Goal: Check status: Check status

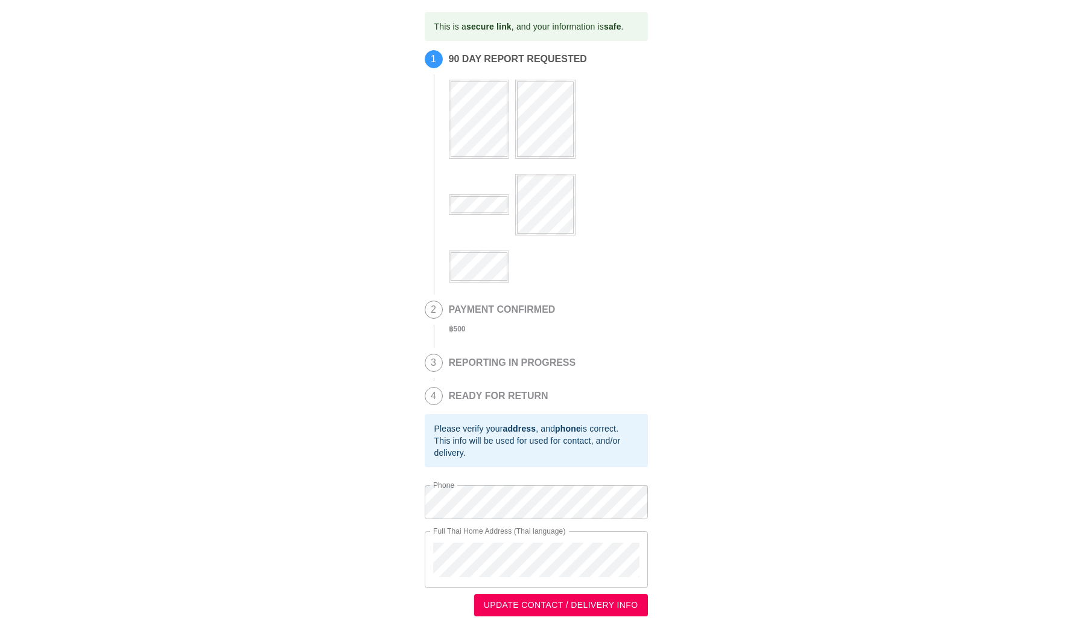
click at [471, 282] on div "1 90 DAY REPORT REQUESTED" at bounding box center [536, 172] width 223 height 244
